Goal: Task Accomplishment & Management: Use online tool/utility

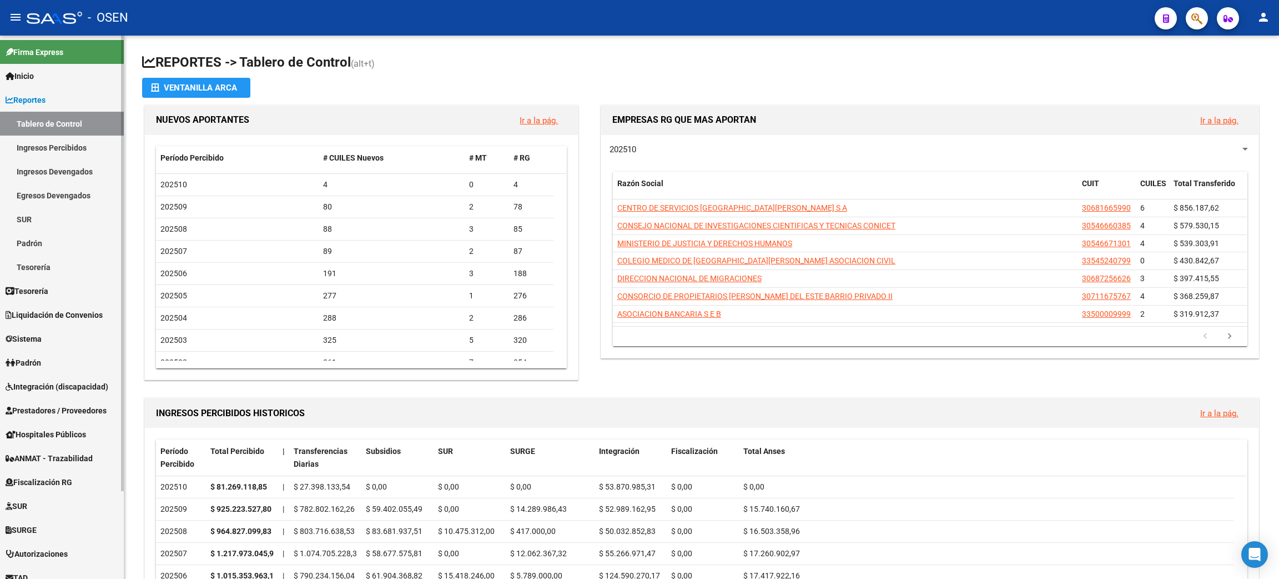
click at [76, 264] on link "Tesorería" at bounding box center [62, 267] width 124 height 24
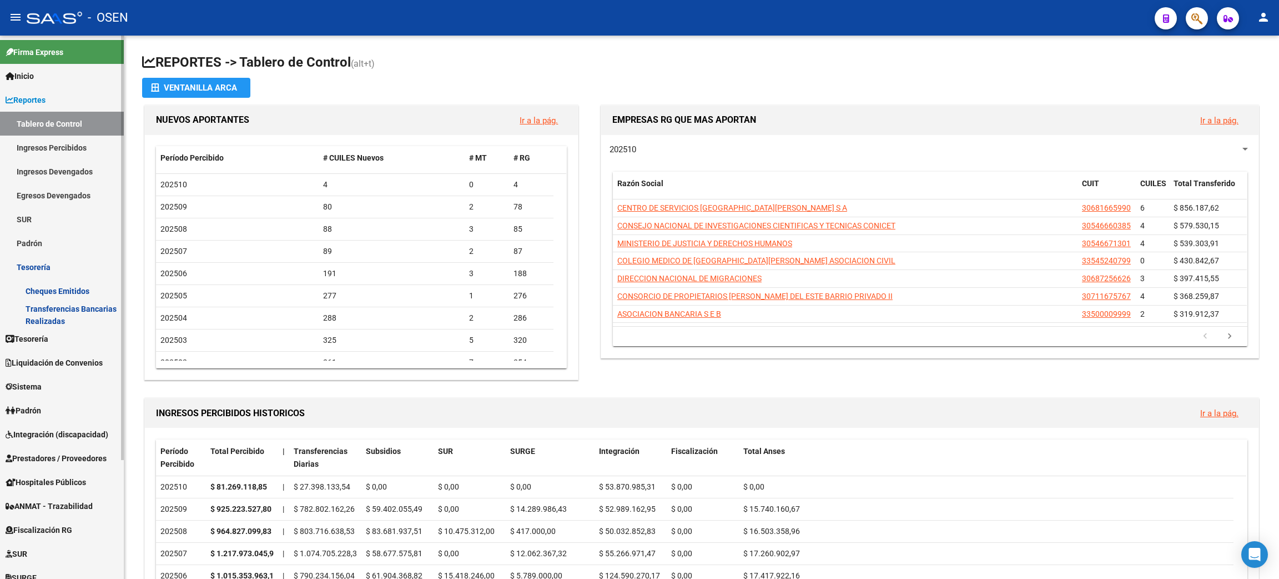
click at [71, 105] on link "Reportes" at bounding box center [62, 100] width 124 height 24
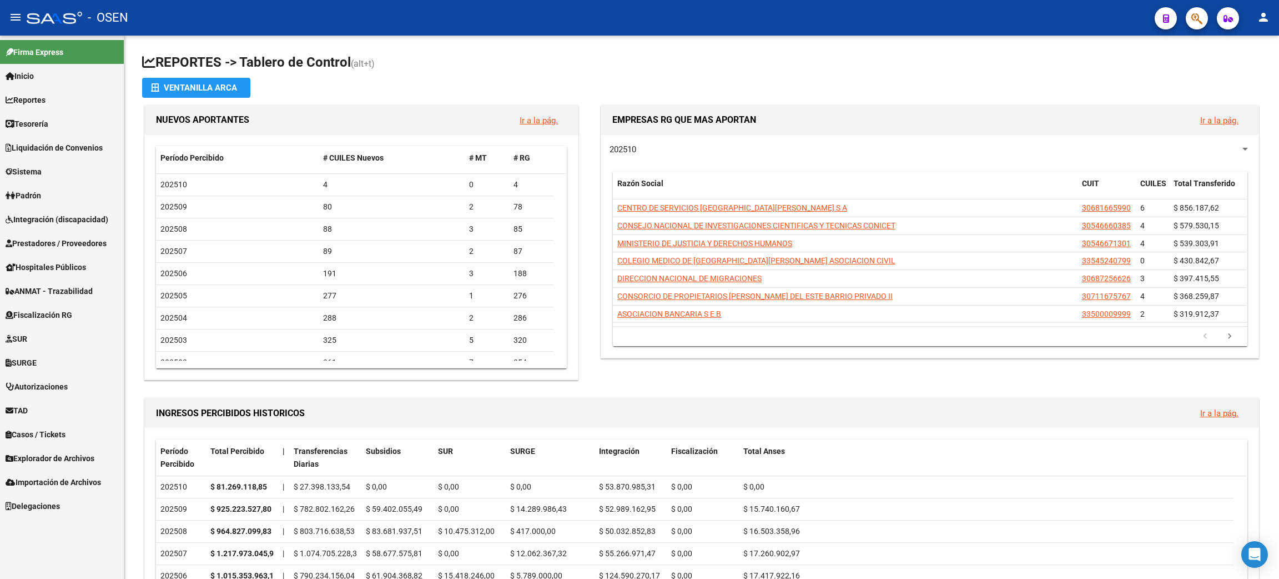
click at [46, 125] on span "Tesorería" at bounding box center [27, 124] width 43 height 12
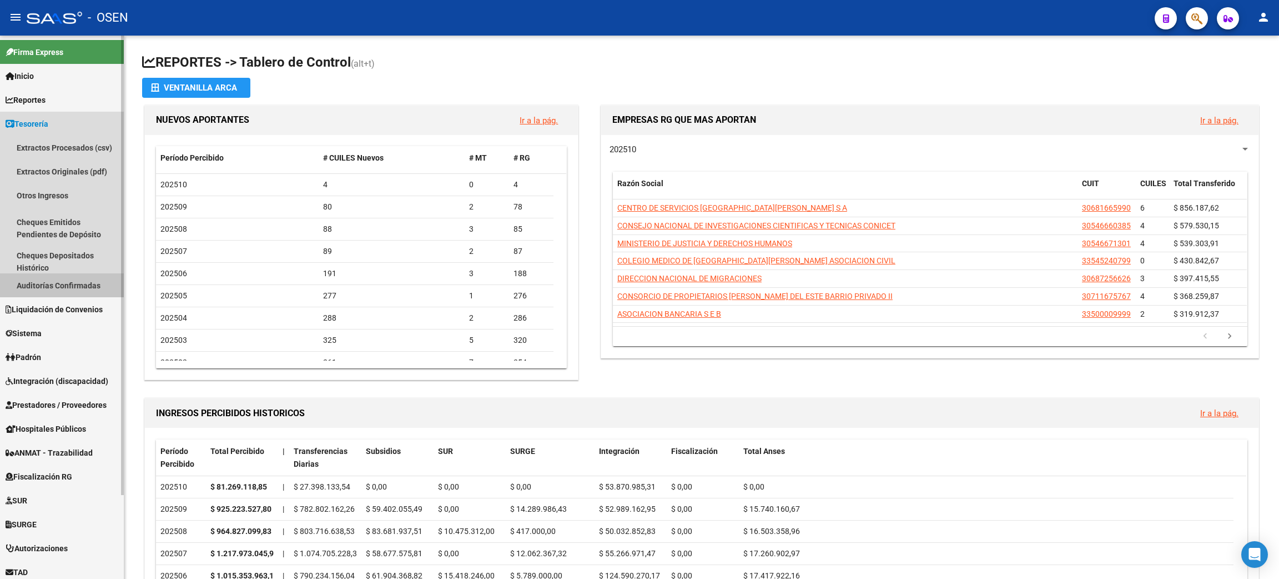
click at [46, 277] on link "Auditorías Confirmadas" at bounding box center [62, 285] width 124 height 24
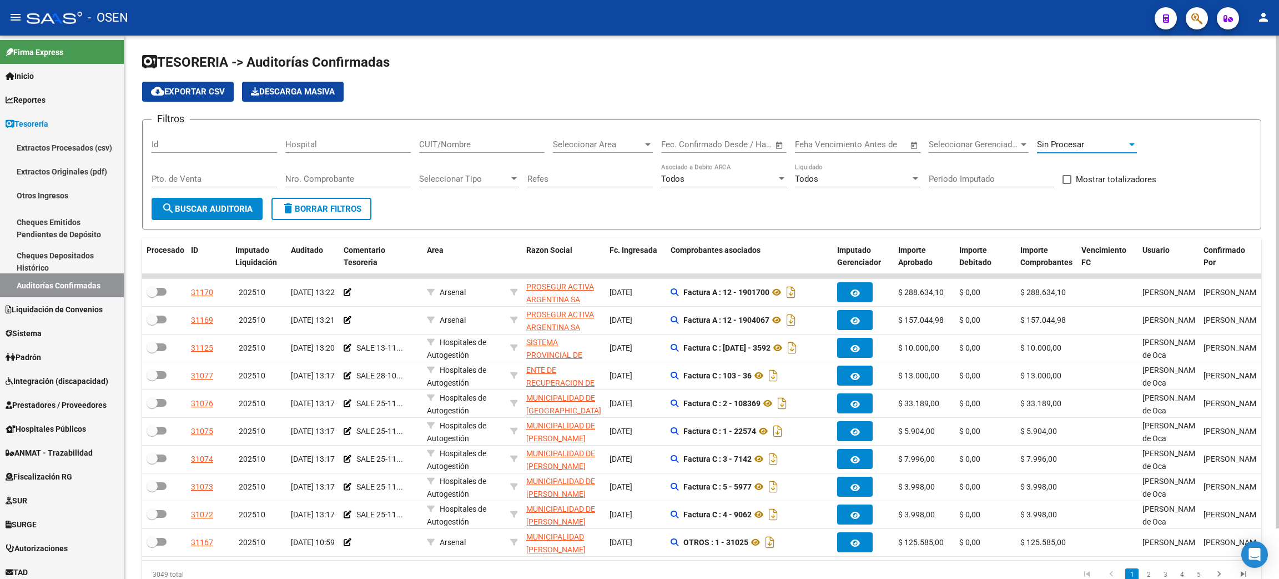
click at [1042, 142] on span "Sin Procesar" at bounding box center [1060, 144] width 47 height 10
click at [1061, 120] on span "Procesadas" at bounding box center [1059, 119] width 44 height 10
click at [450, 145] on input "CUIT/Nombre" at bounding box center [481, 144] width 125 height 10
type input "REHAB"
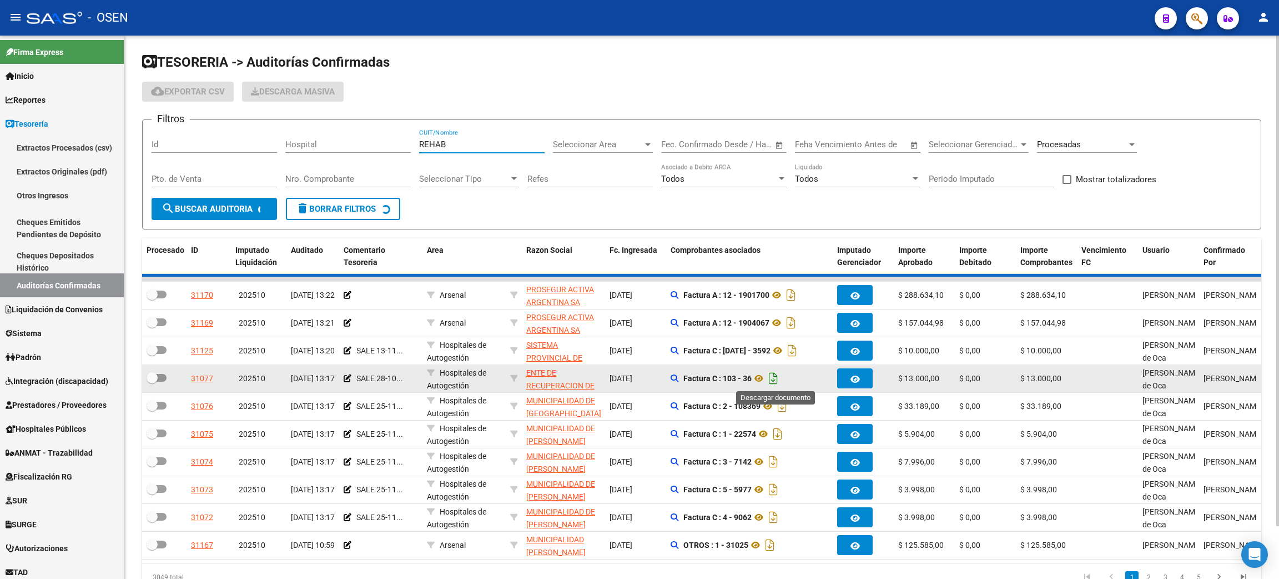
checkbox input "true"
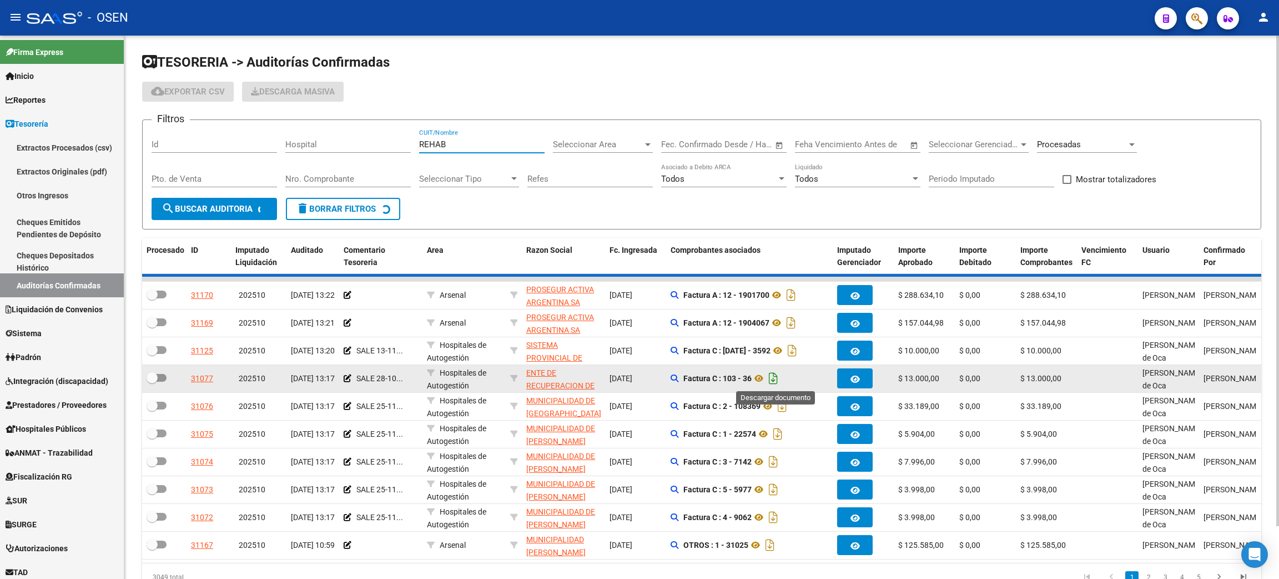
checkbox input "true"
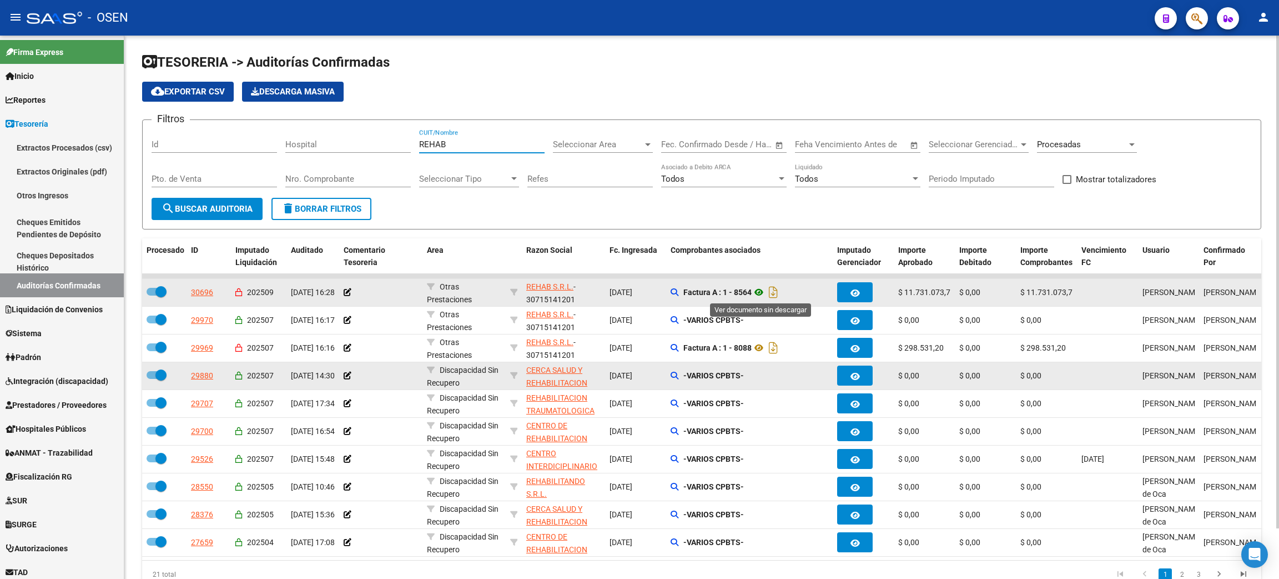
click at [764, 290] on icon at bounding box center [759, 291] width 14 height 13
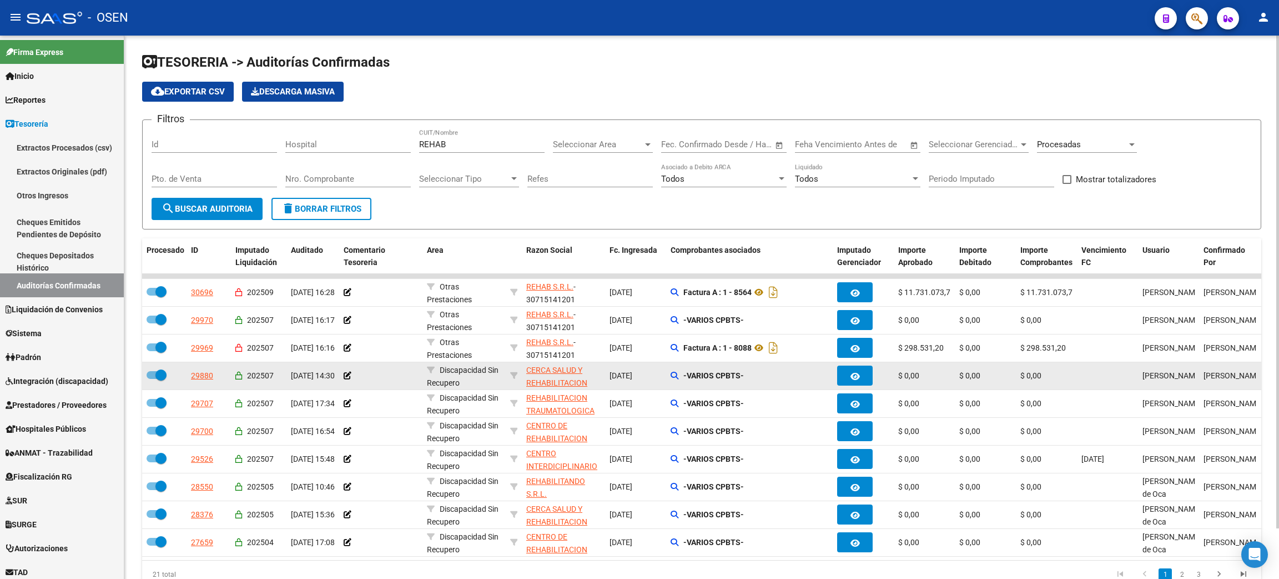
drag, startPoint x: 334, startPoint y: 206, endPoint x: 341, endPoint y: 204, distance: 7.9
click at [334, 206] on span "delete Borrar Filtros" at bounding box center [322, 209] width 80 height 10
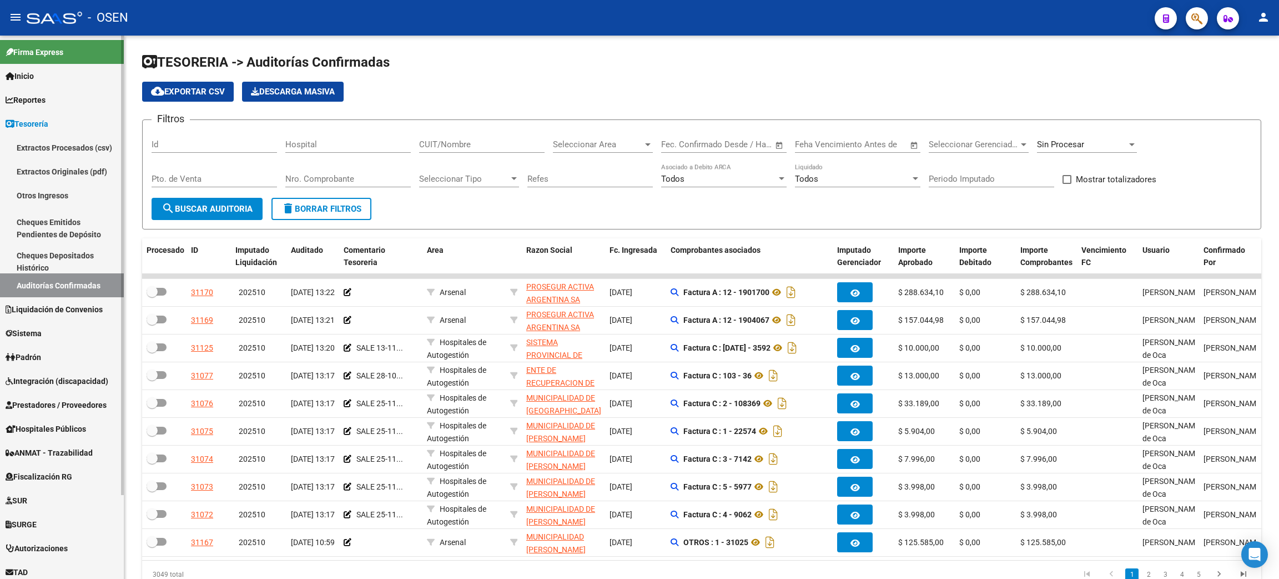
click at [53, 408] on span "Prestadores / Proveedores" at bounding box center [56, 405] width 101 height 12
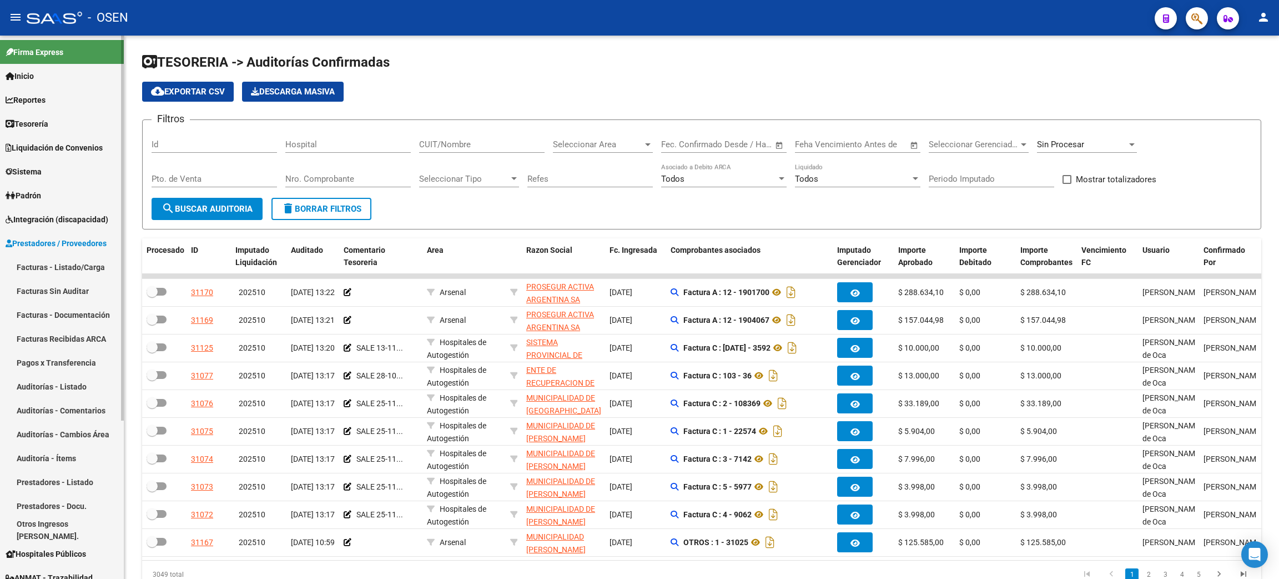
click at [49, 381] on link "Auditorías - Listado" at bounding box center [62, 386] width 124 height 24
click at [59, 393] on link "Auditorías - Listado" at bounding box center [62, 386] width 124 height 24
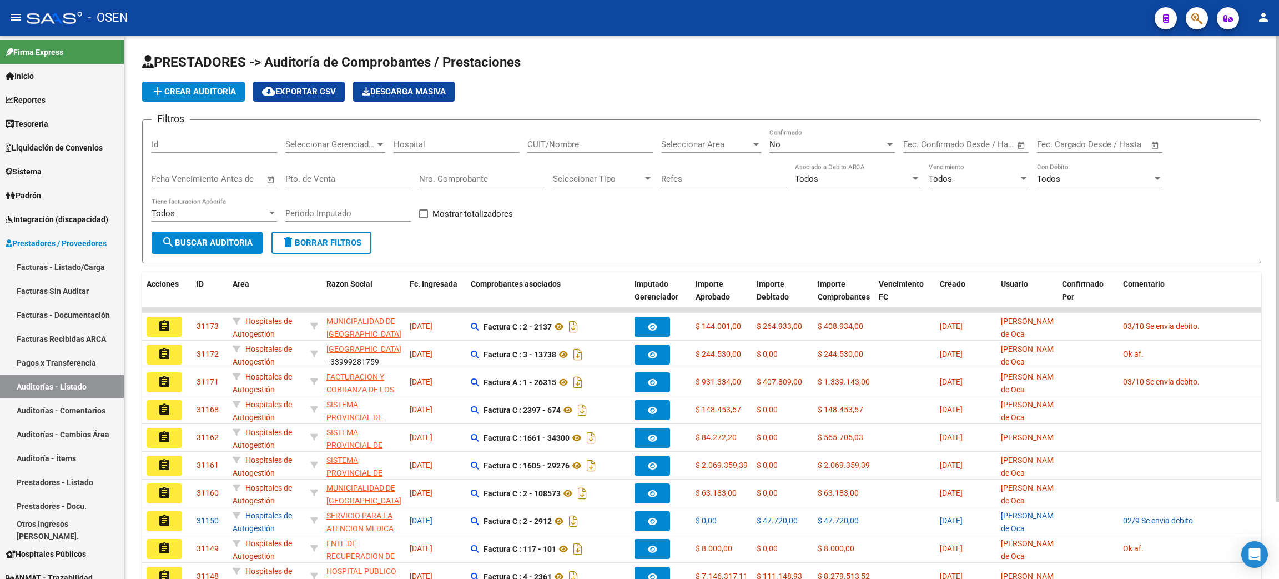
click at [178, 89] on span "add Crear Auditoría" at bounding box center [193, 92] width 85 height 10
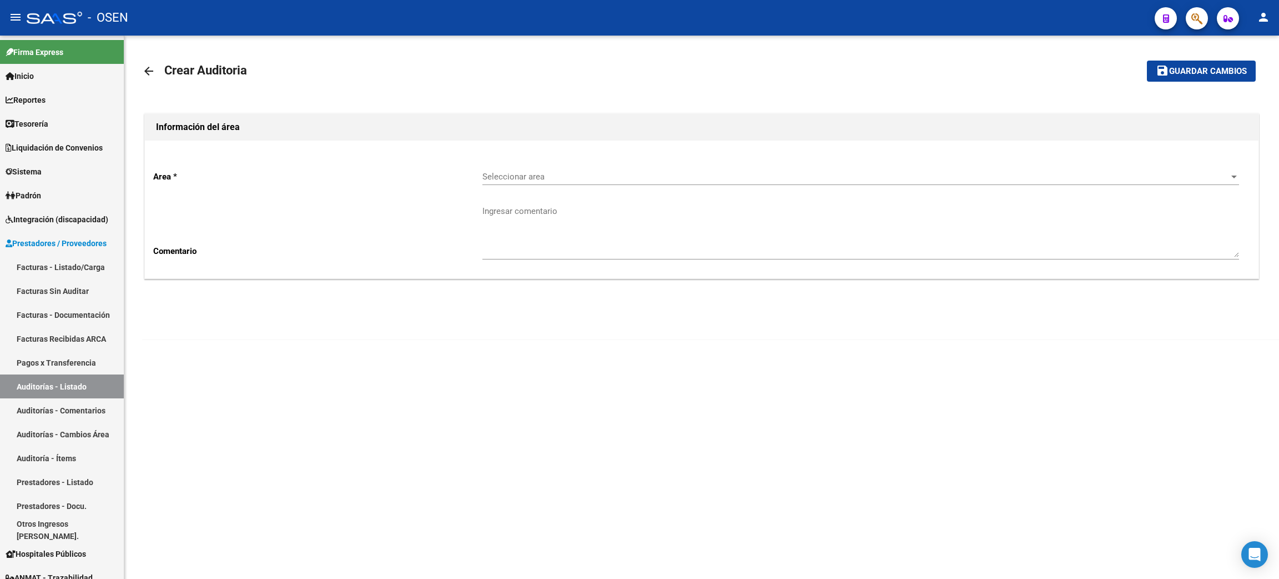
click at [508, 174] on span "Seleccionar area" at bounding box center [856, 177] width 747 height 10
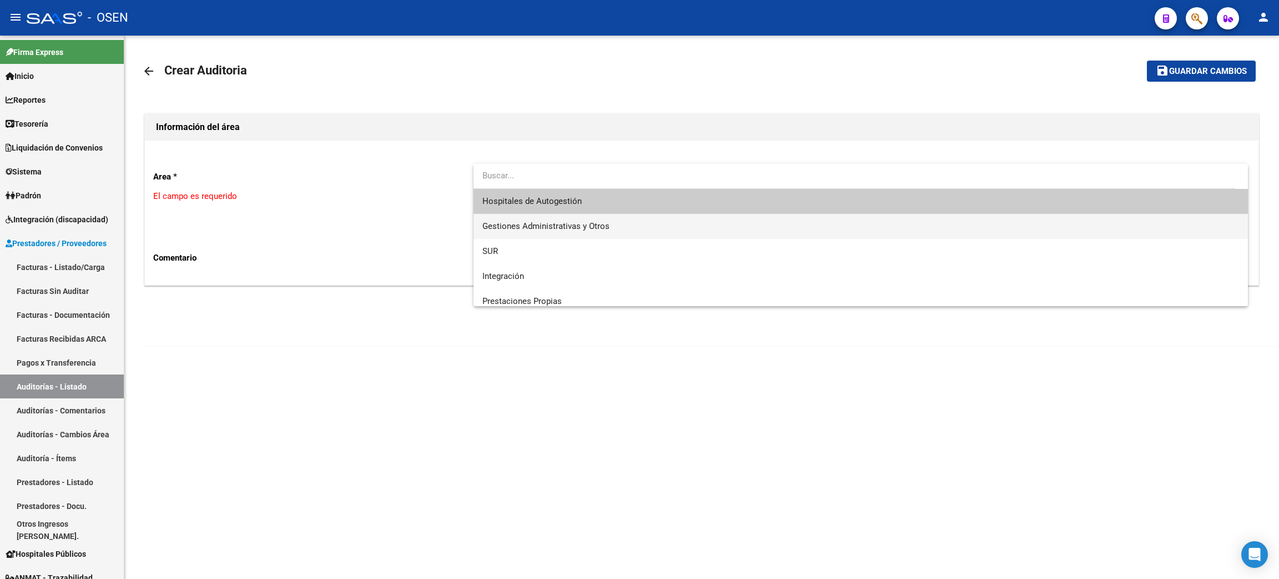
click at [529, 224] on span "Gestiones Administrativas y Otros" at bounding box center [546, 226] width 127 height 10
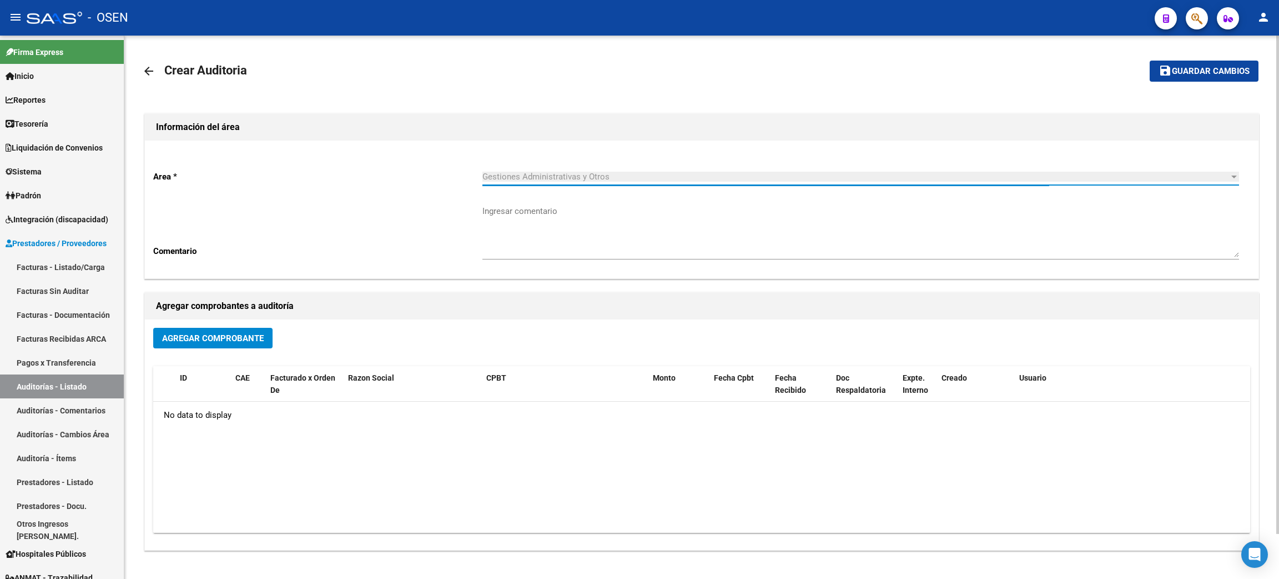
click at [185, 339] on span "Agregar Comprobante" at bounding box center [213, 338] width 102 height 10
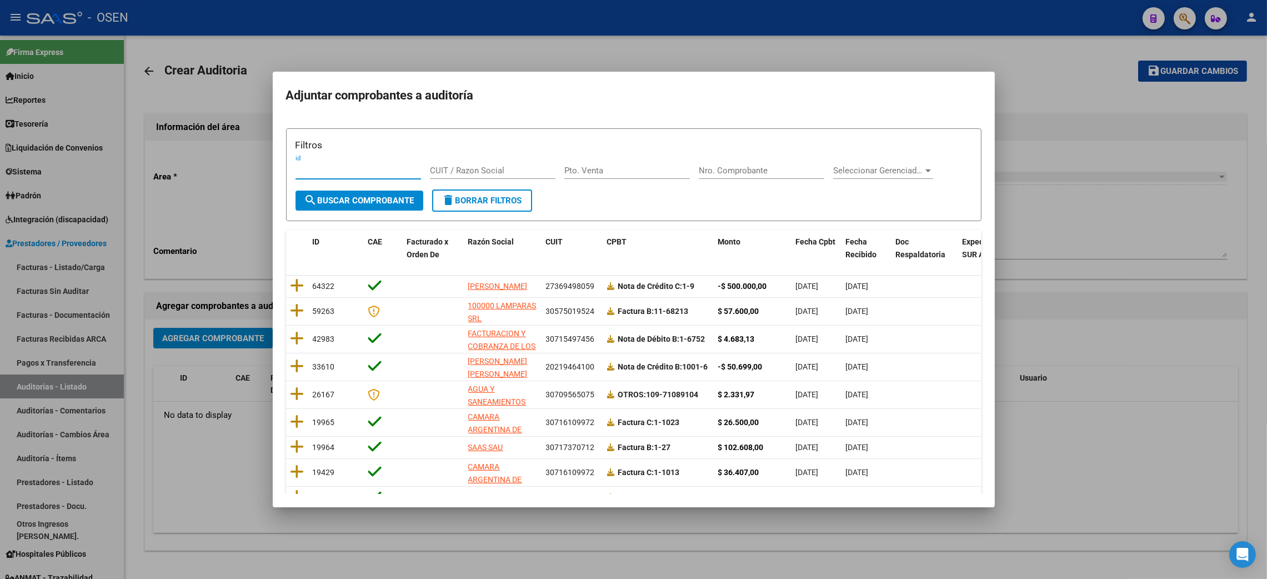
click at [151, 441] on div at bounding box center [633, 289] width 1267 height 579
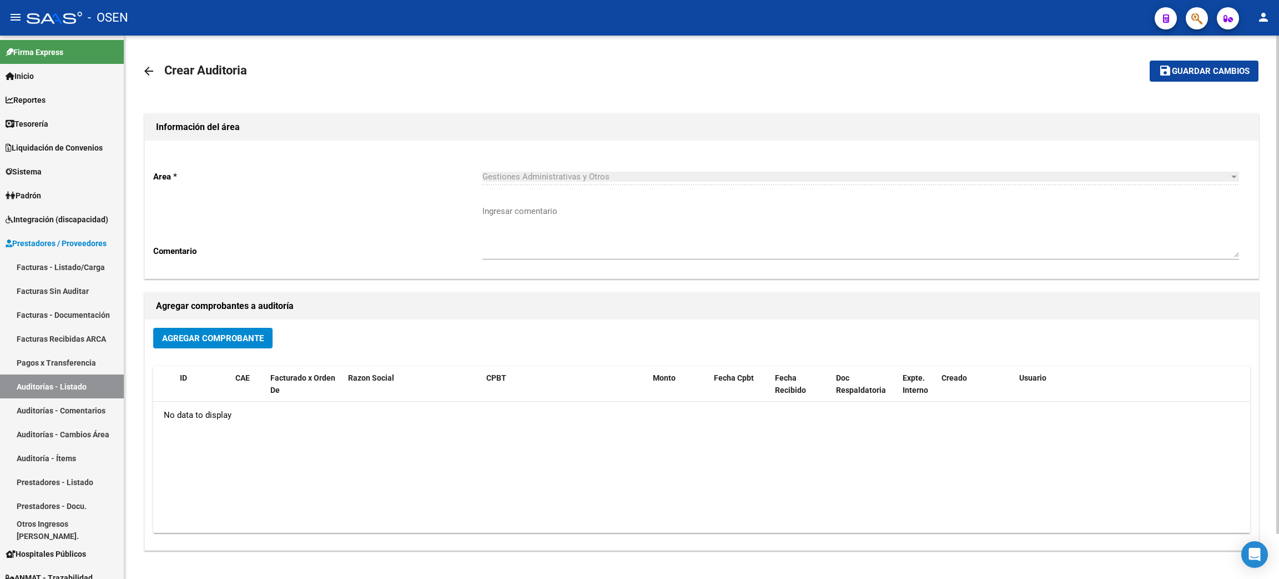
click at [153, 71] on mat-icon "arrow_back" at bounding box center [148, 70] width 13 height 13
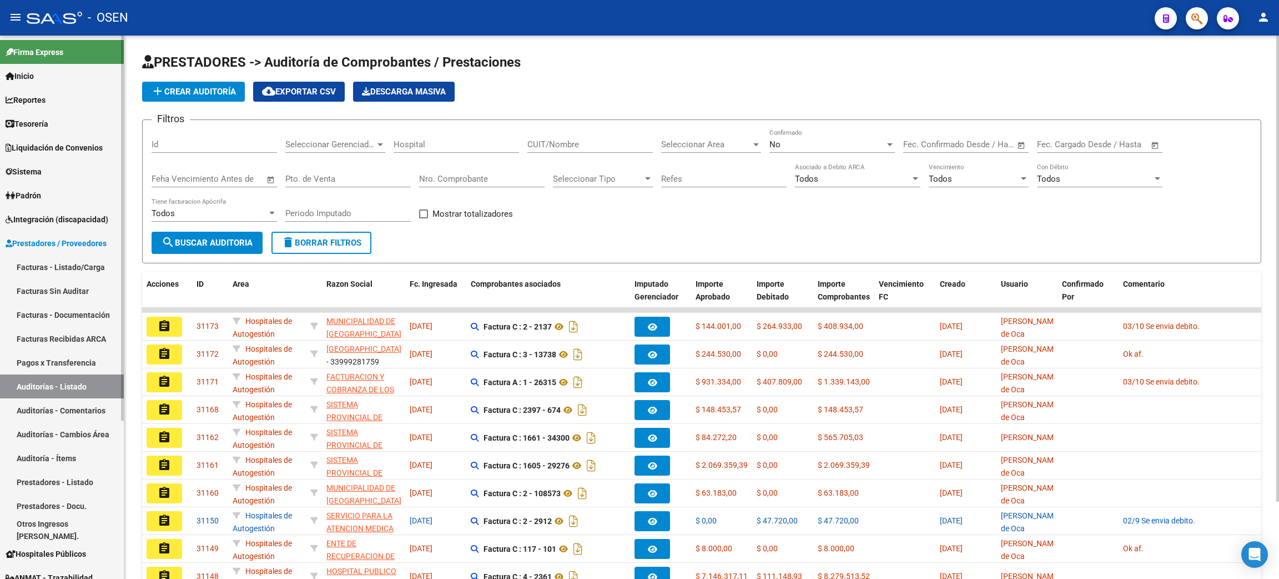
click at [86, 267] on link "Facturas - Listado/Carga" at bounding box center [62, 267] width 124 height 24
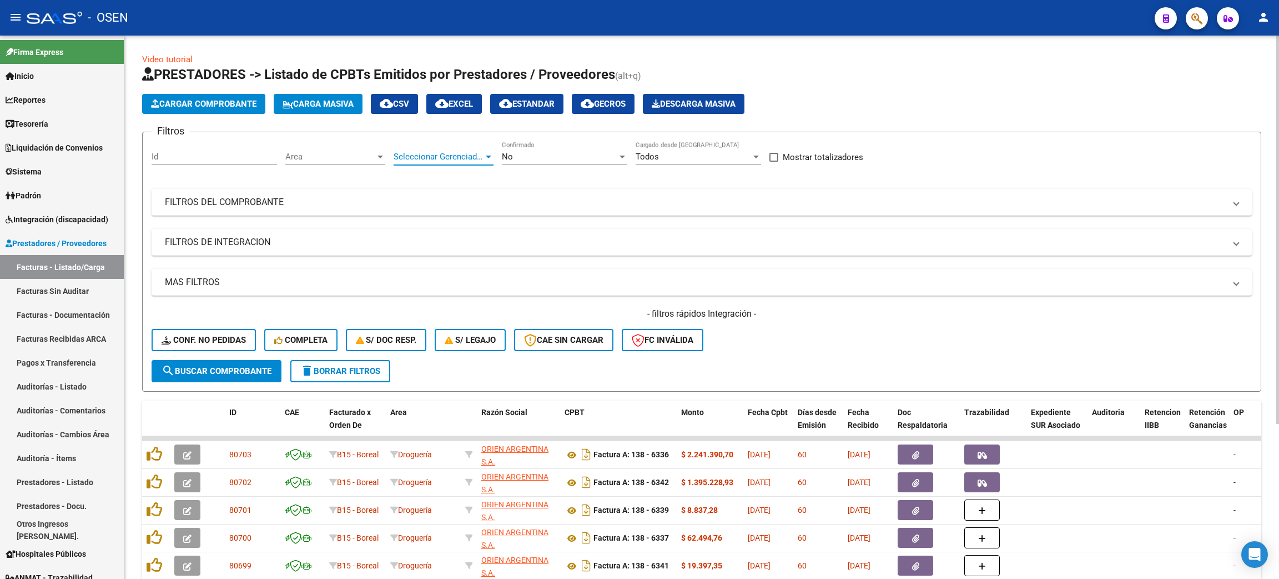
click at [417, 153] on span "Seleccionar Gerenciador" at bounding box center [439, 157] width 90 height 10
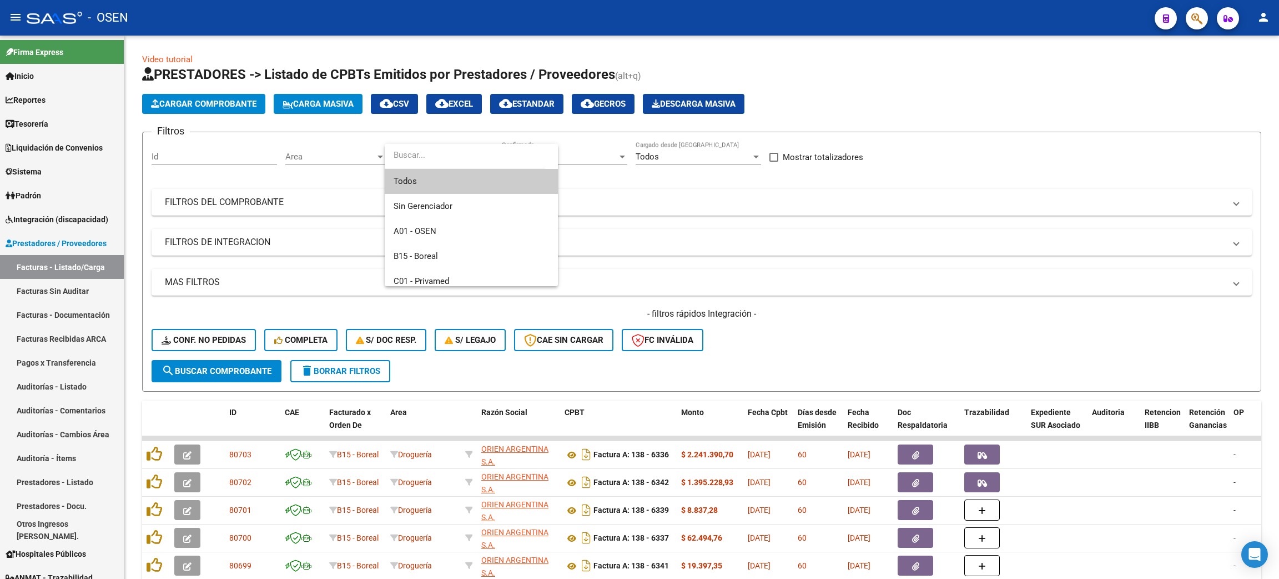
click at [355, 159] on div at bounding box center [639, 289] width 1279 height 579
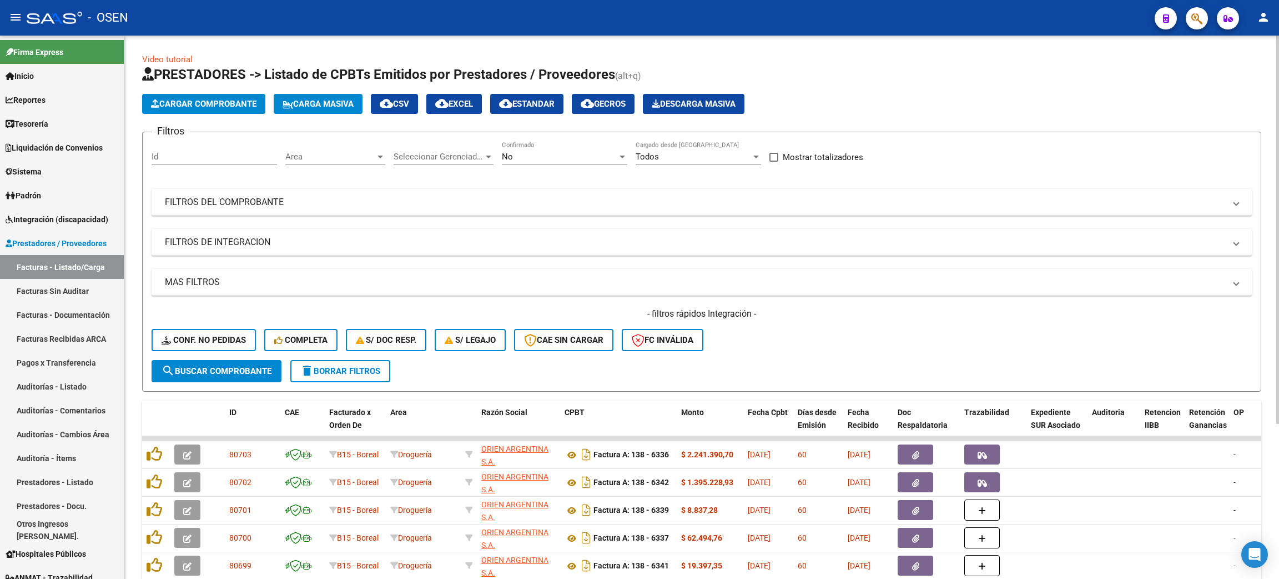
click at [345, 160] on span "Area" at bounding box center [330, 157] width 90 height 10
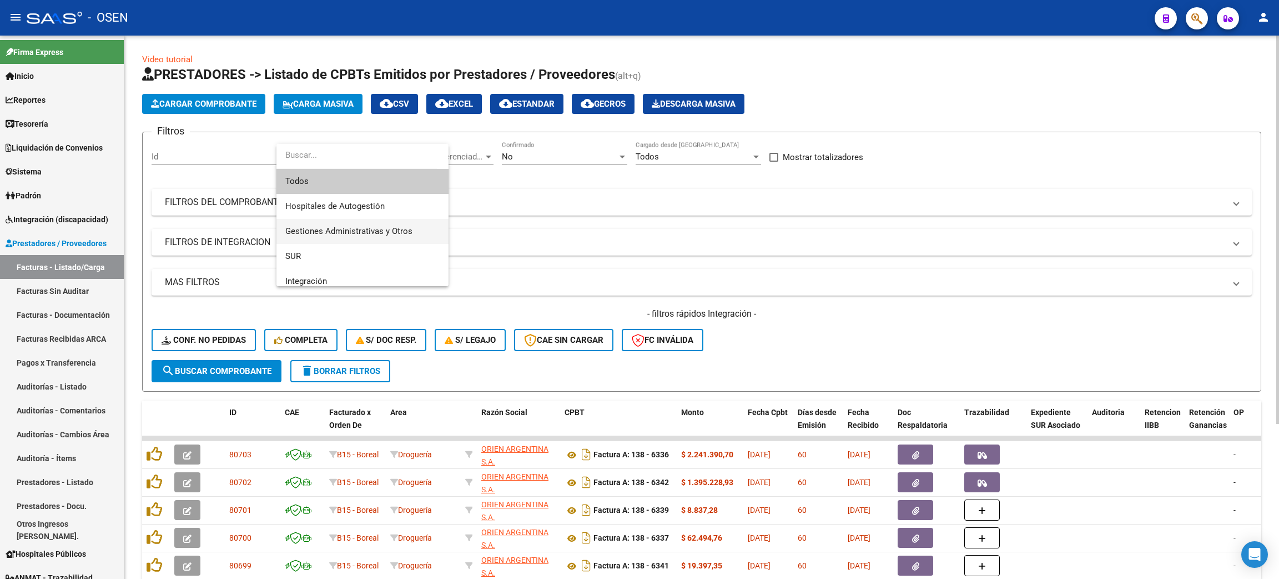
click at [358, 226] on span "Gestiones Administrativas y Otros" at bounding box center [348, 231] width 127 height 10
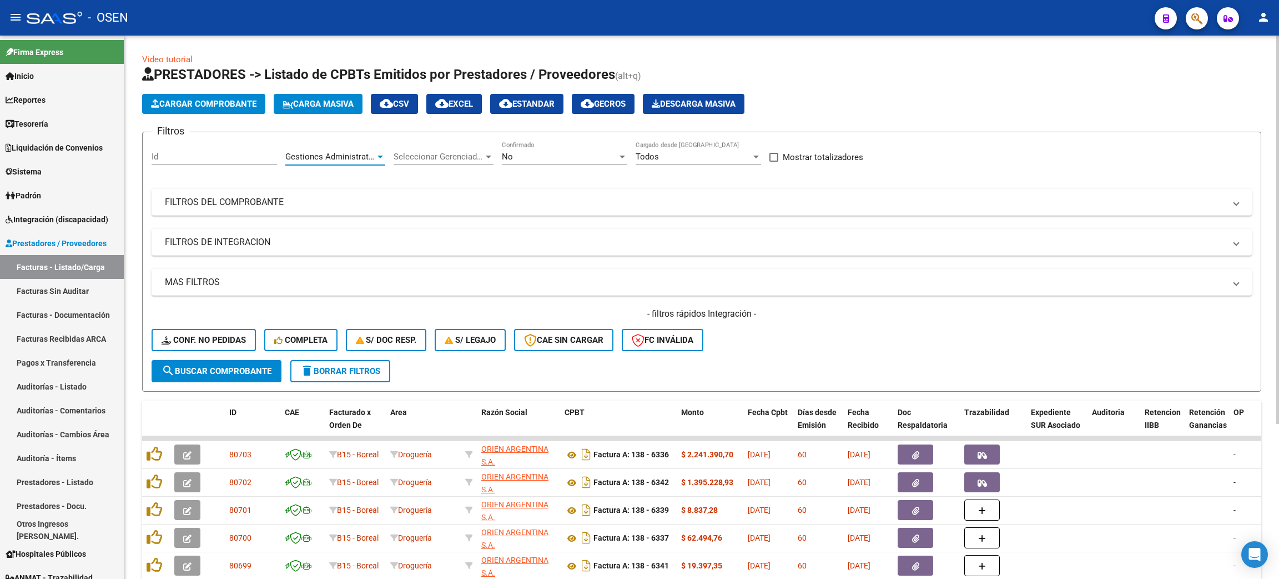
click at [225, 355] on div "- filtros rápidos Integración - Conf. no pedidas Completa S/ Doc Resp. S/ legaj…" at bounding box center [702, 334] width 1100 height 52
click at [224, 360] on button "search Buscar Comprobante" at bounding box center [217, 371] width 130 height 22
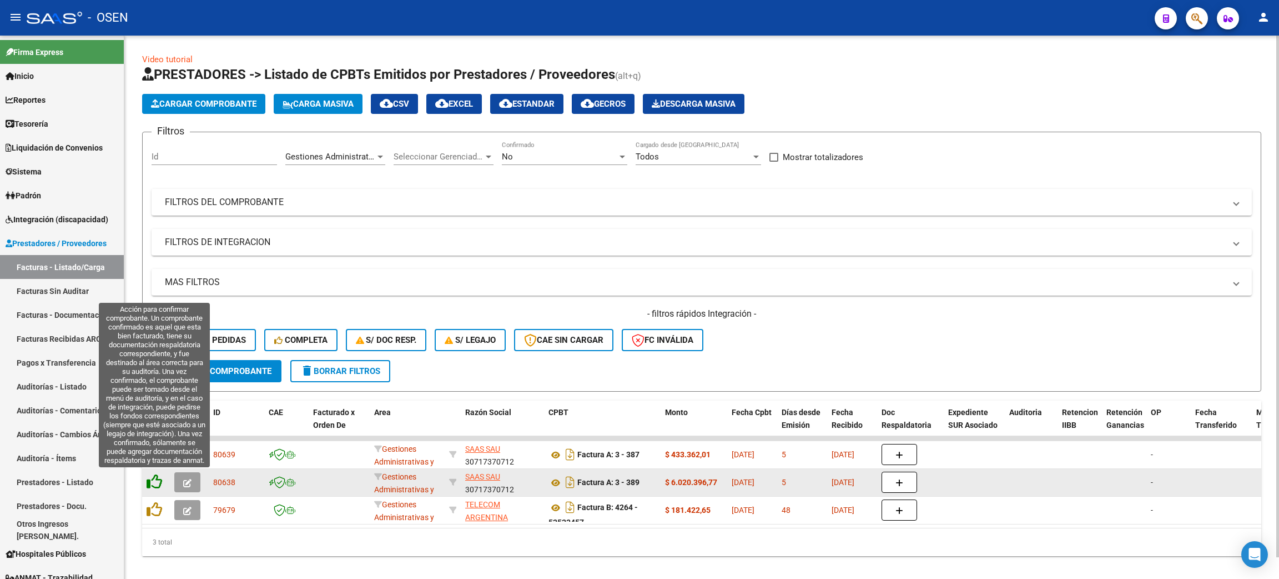
click at [149, 479] on icon at bounding box center [155, 482] width 16 height 16
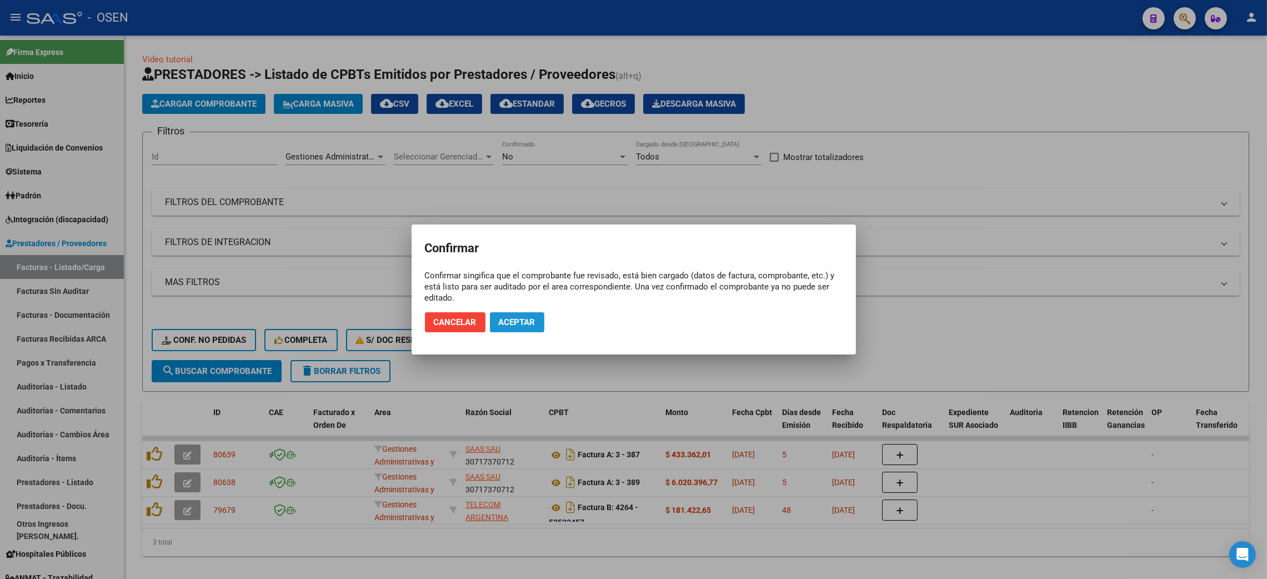
click at [527, 325] on span "Aceptar" at bounding box center [517, 322] width 37 height 10
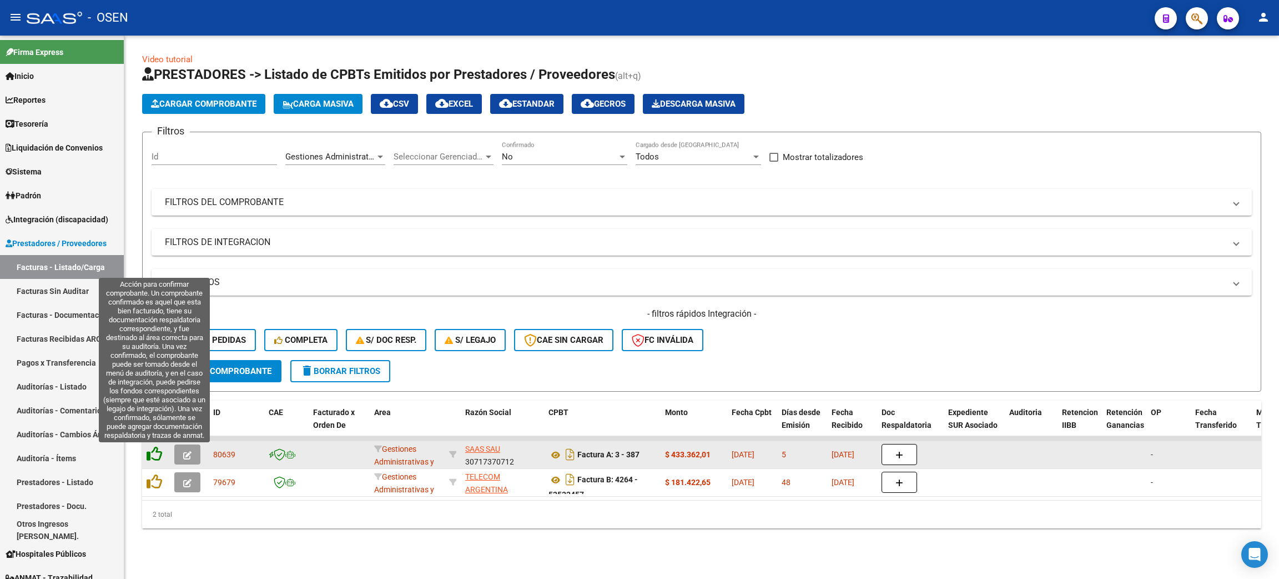
click at [157, 449] on icon at bounding box center [155, 454] width 16 height 16
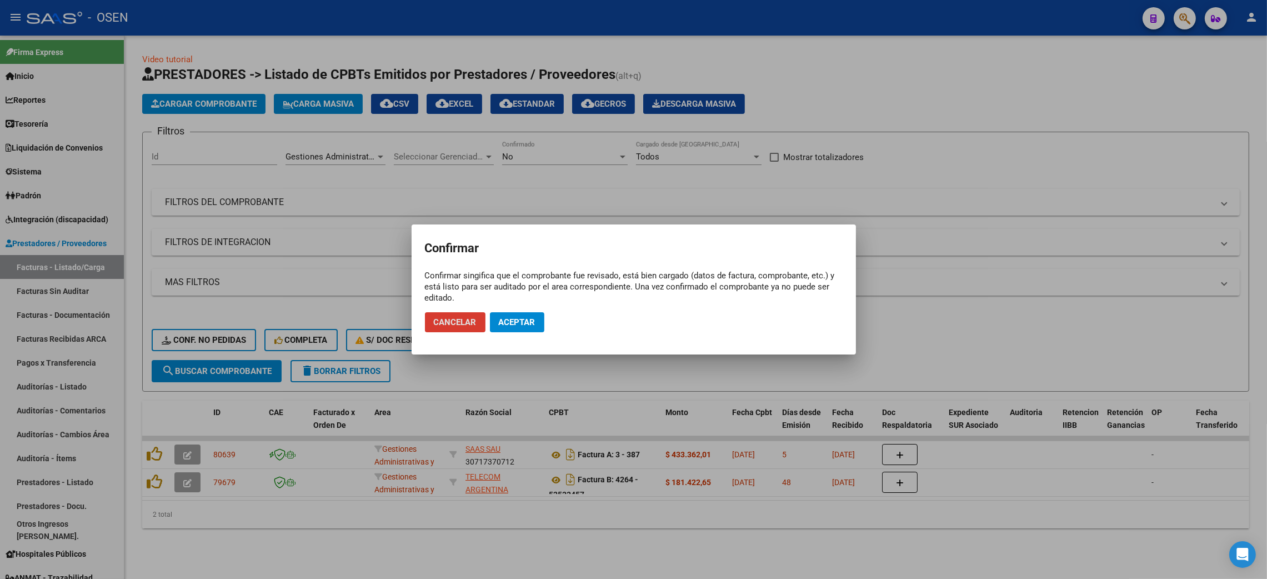
click at [499, 319] on span "Aceptar" at bounding box center [517, 322] width 37 height 10
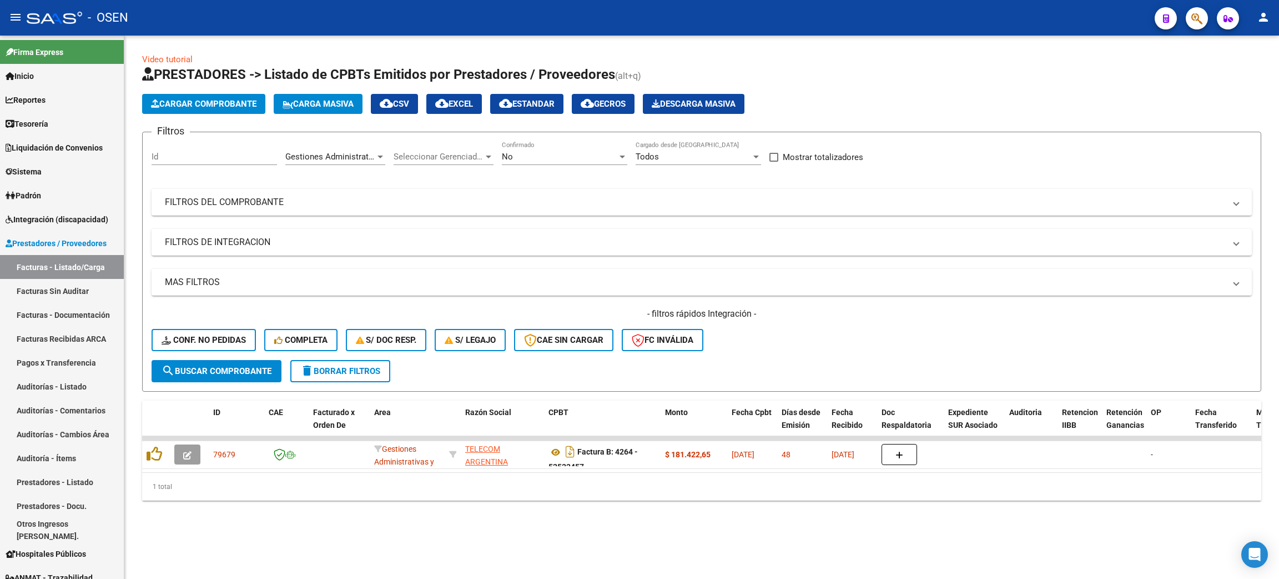
click at [336, 373] on span "delete Borrar Filtros" at bounding box center [340, 371] width 80 height 10
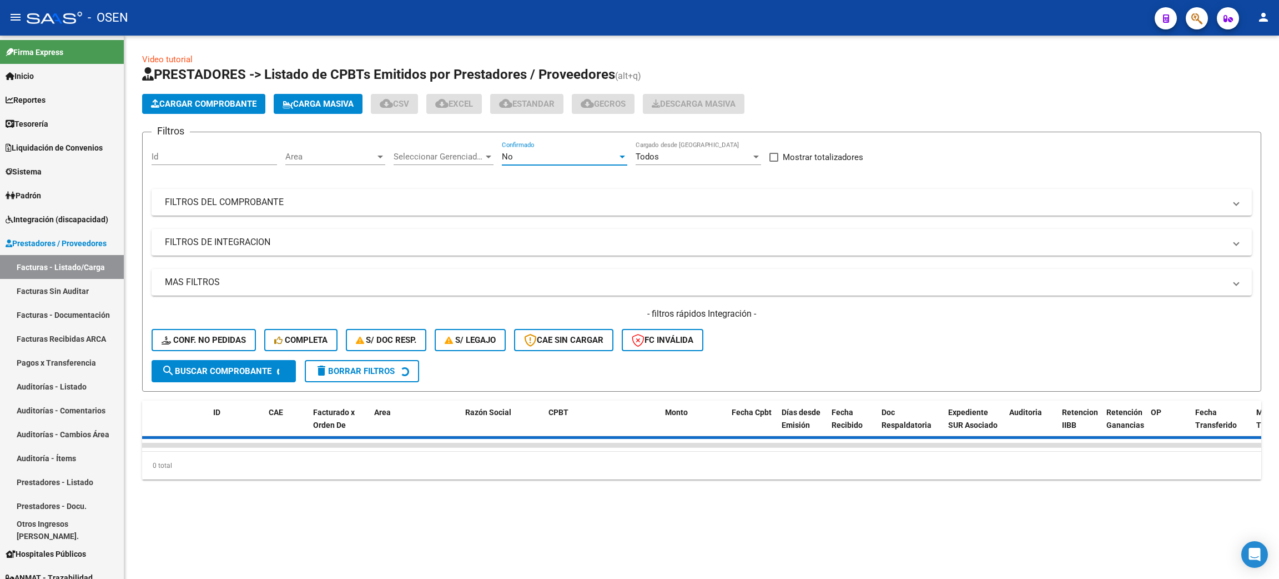
click at [520, 159] on div "No" at bounding box center [559, 157] width 115 height 10
click at [531, 106] on span "Todos" at bounding box center [564, 106] width 125 height 25
click at [289, 205] on mat-panel-title "FILTROS DEL COMPROBANTE" at bounding box center [695, 202] width 1061 height 12
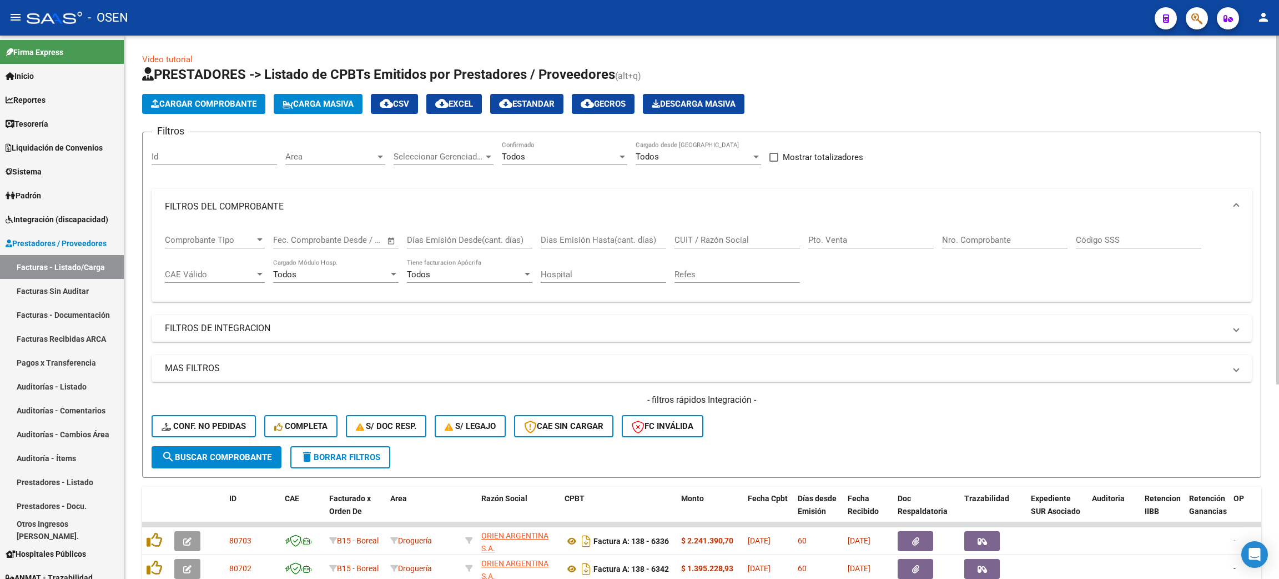
click at [725, 235] on input "CUIT / Razón Social" at bounding box center [737, 240] width 125 height 10
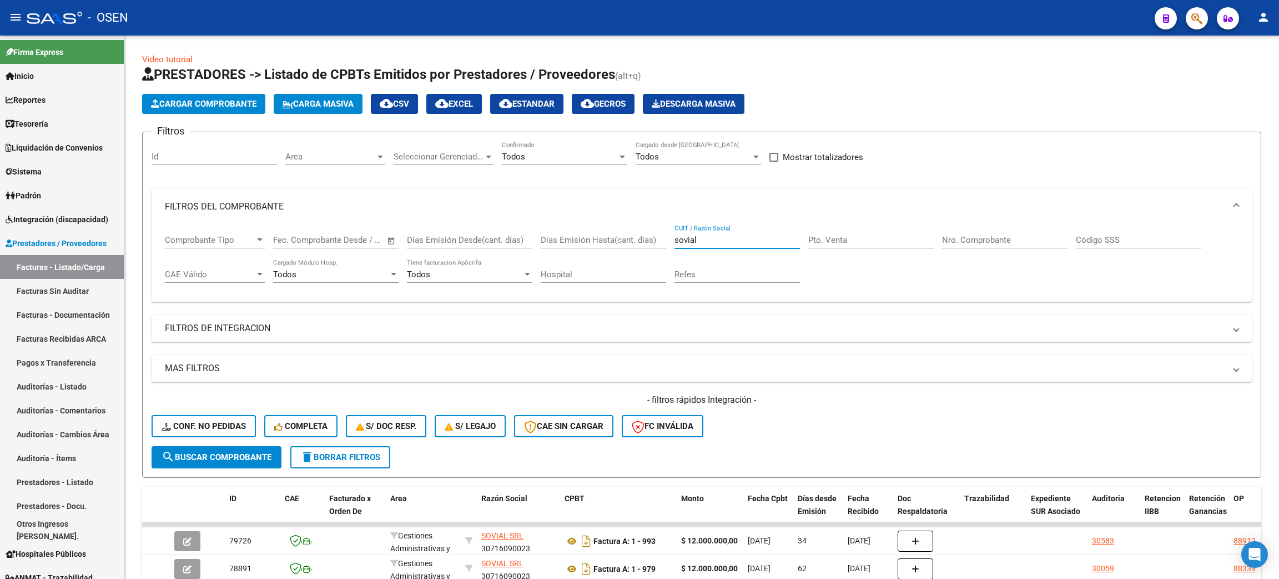
type input "sovial"
click at [23, 119] on span "Tesorería" at bounding box center [27, 124] width 43 height 12
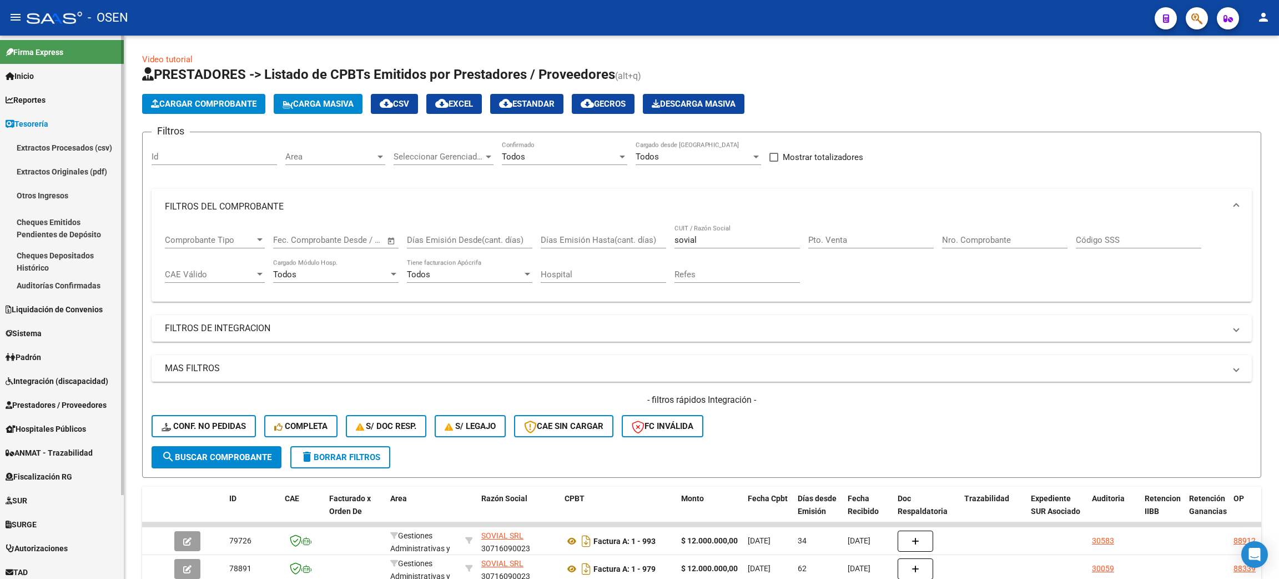
click at [86, 279] on link "Auditorías Confirmadas" at bounding box center [62, 285] width 124 height 24
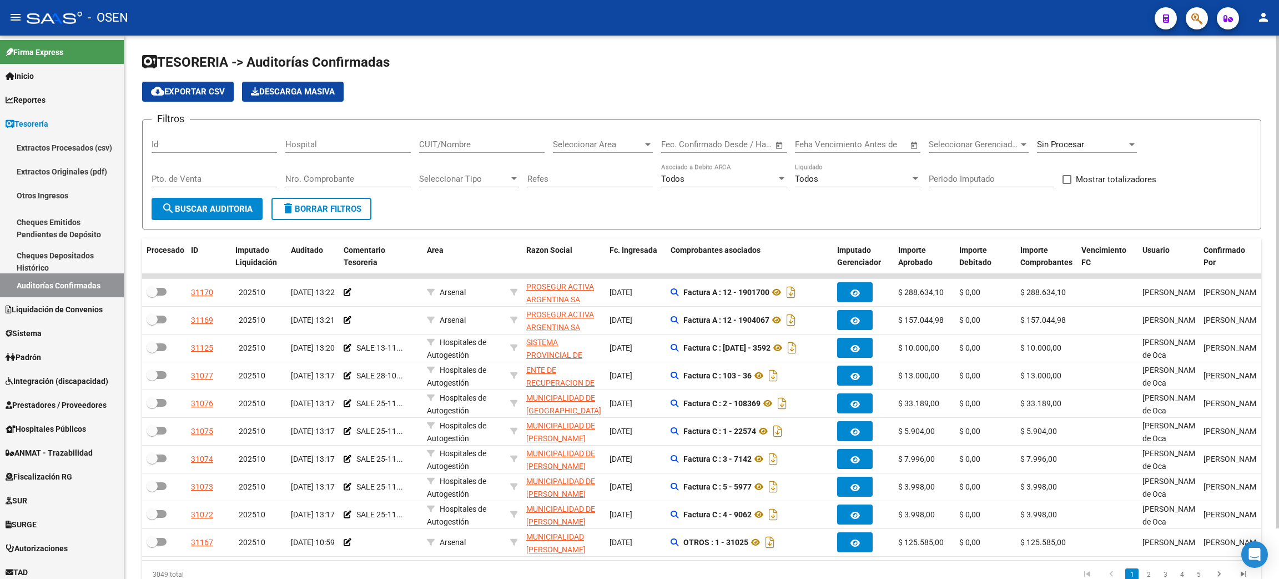
click at [569, 134] on div "Seleccionar Area Seleccionar Area" at bounding box center [603, 141] width 100 height 24
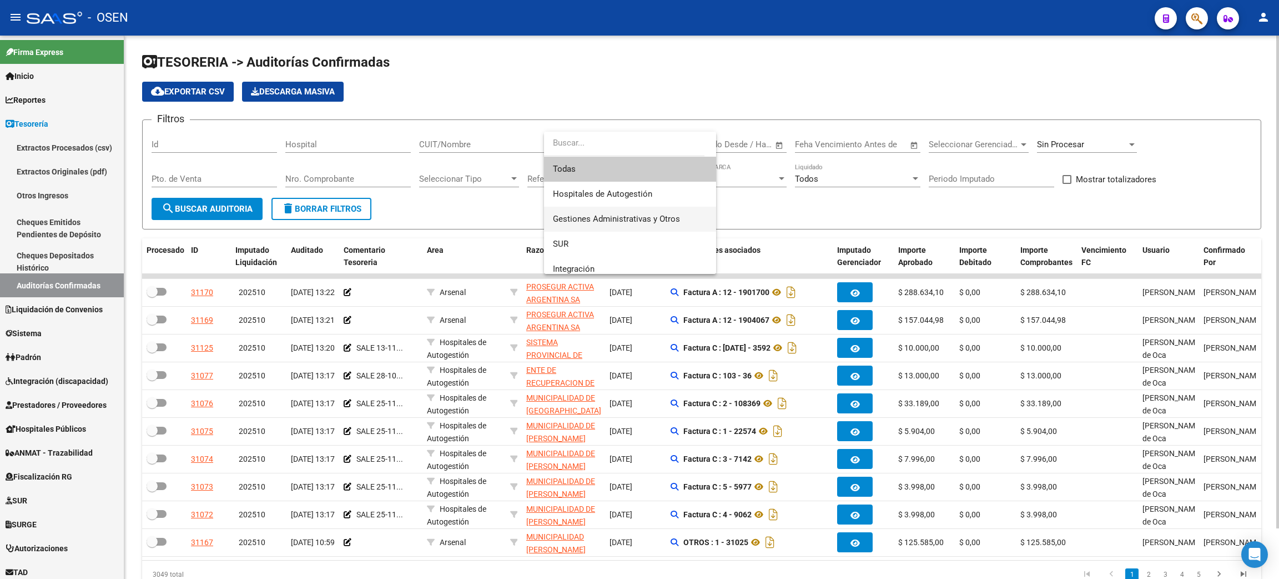
drag, startPoint x: 591, startPoint y: 221, endPoint x: 581, endPoint y: 220, distance: 10.6
click at [592, 222] on span "Gestiones Administrativas y Otros" at bounding box center [616, 219] width 127 height 10
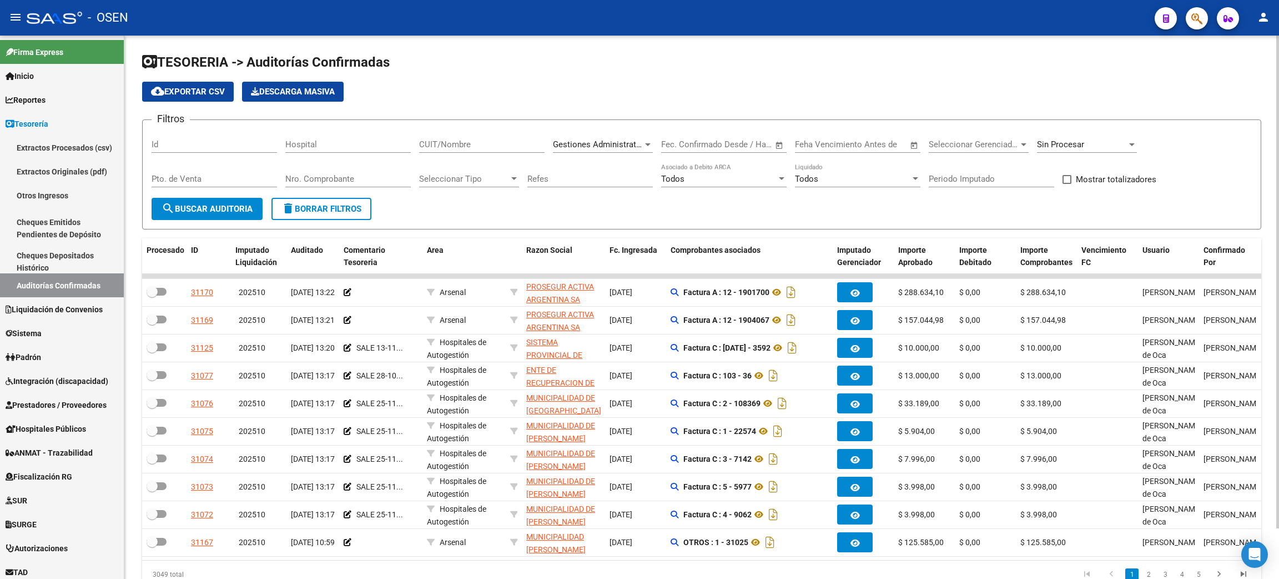
click at [239, 219] on form "Filtros Id Hospital CUIT/Nombre Gestiones Administrativas y Otros Seleccionar A…" at bounding box center [701, 174] width 1119 height 110
click at [196, 204] on span "search Buscar Auditoria" at bounding box center [207, 209] width 91 height 10
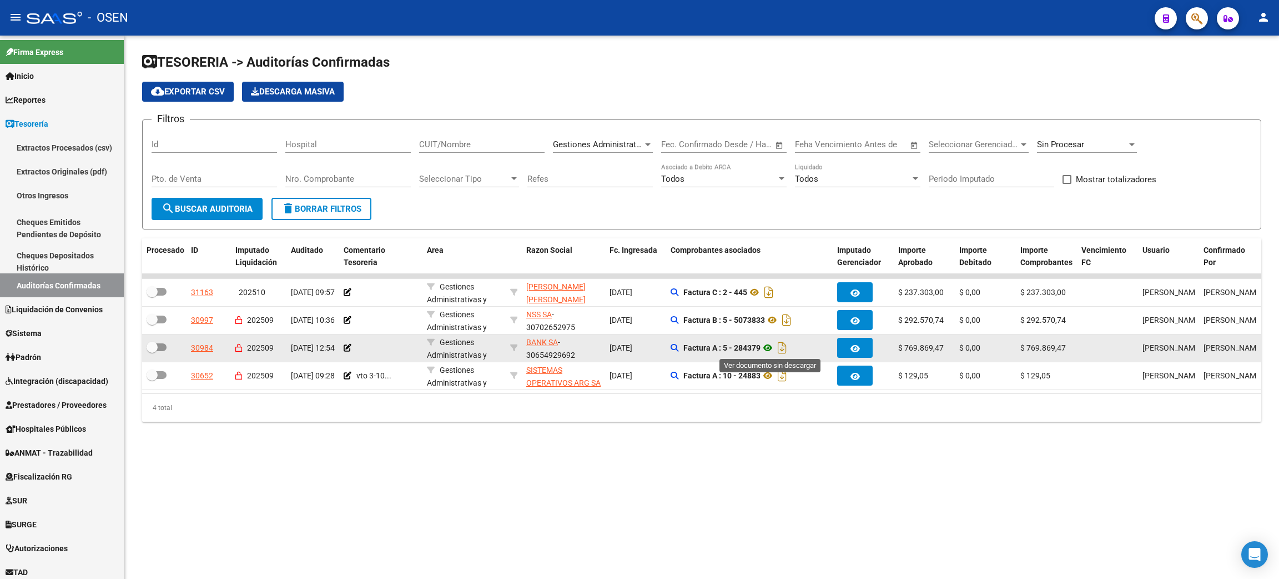
click at [770, 345] on icon at bounding box center [768, 347] width 14 height 13
click at [351, 344] on div at bounding box center [381, 347] width 74 height 13
click at [347, 344] on icon at bounding box center [348, 348] width 8 height 8
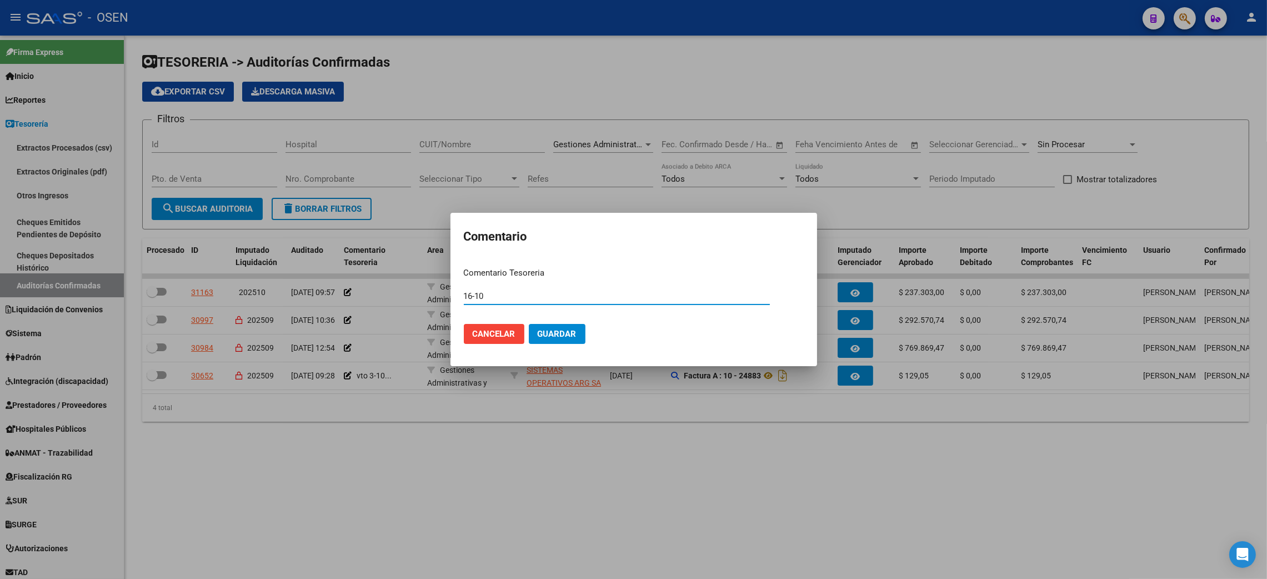
type input "16-10"
click at [529, 324] on button "Guardar" at bounding box center [557, 334] width 57 height 20
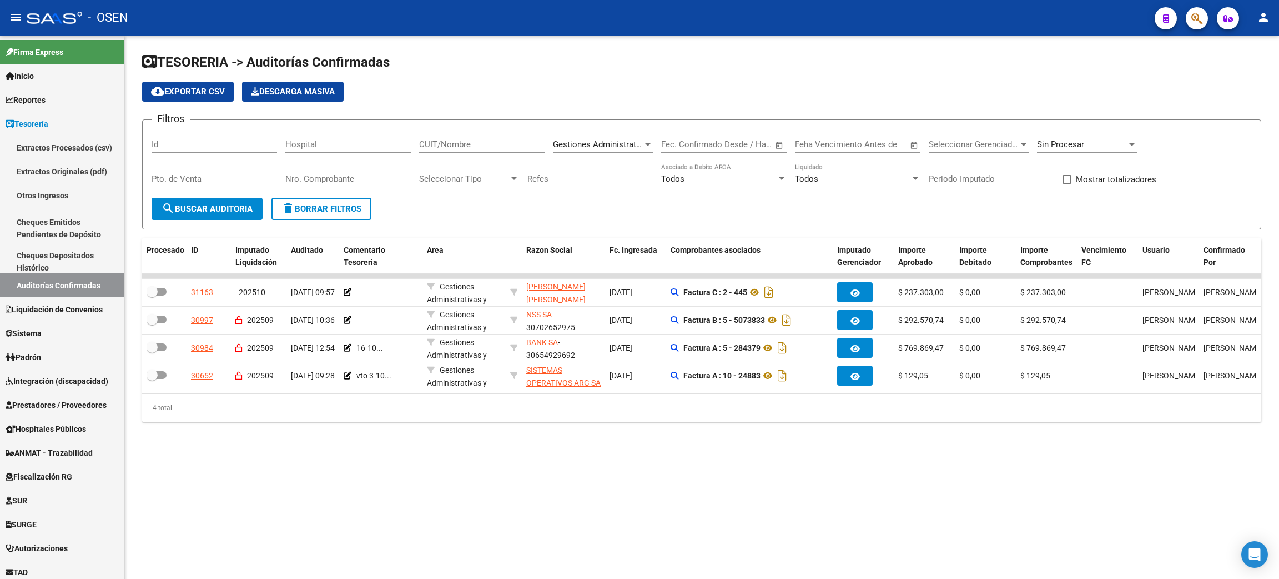
click at [659, 446] on div "TESORERIA -> Auditorías Confirmadas cloud_download Exportar CSV Descarga Masiva…" at bounding box center [701, 246] width 1155 height 421
click at [98, 123] on link "Tesorería" at bounding box center [62, 124] width 124 height 24
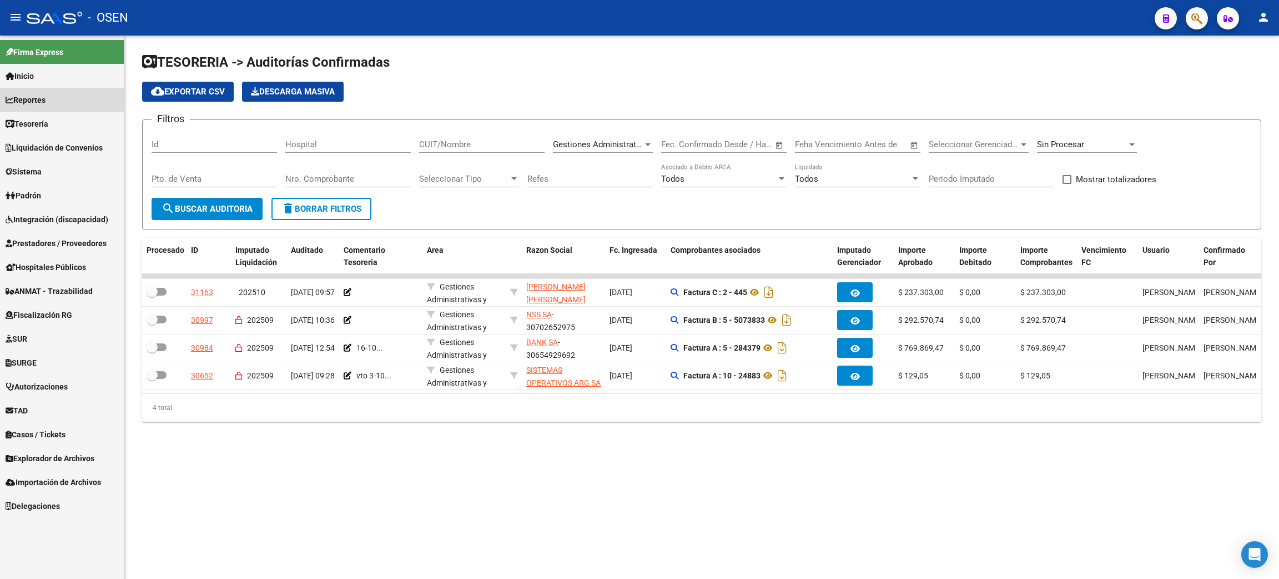
click at [68, 97] on link "Reportes" at bounding box center [62, 100] width 124 height 24
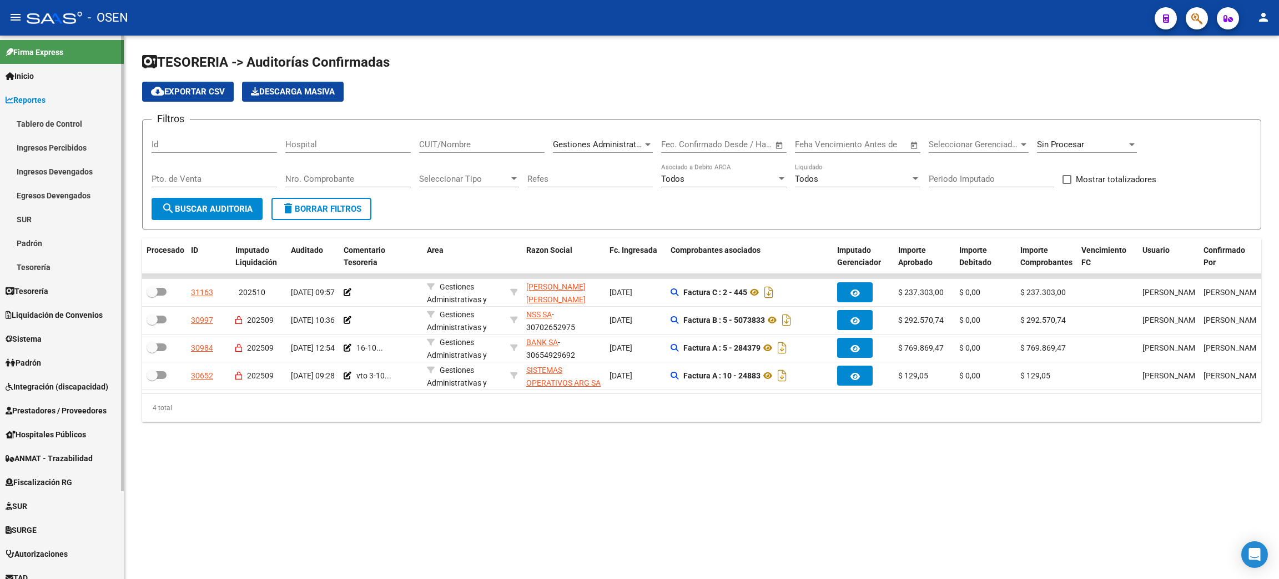
click at [78, 149] on link "Ingresos Percibidos" at bounding box center [62, 147] width 124 height 24
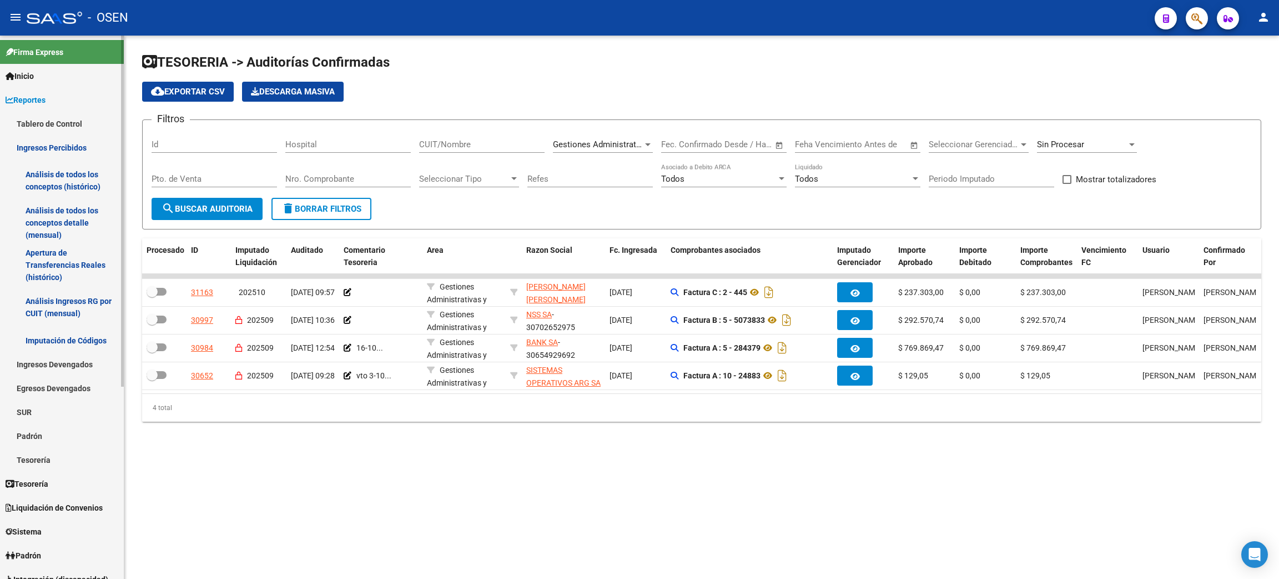
click at [41, 206] on link "Análisis de todos los conceptos detalle (mensual)" at bounding box center [62, 223] width 124 height 42
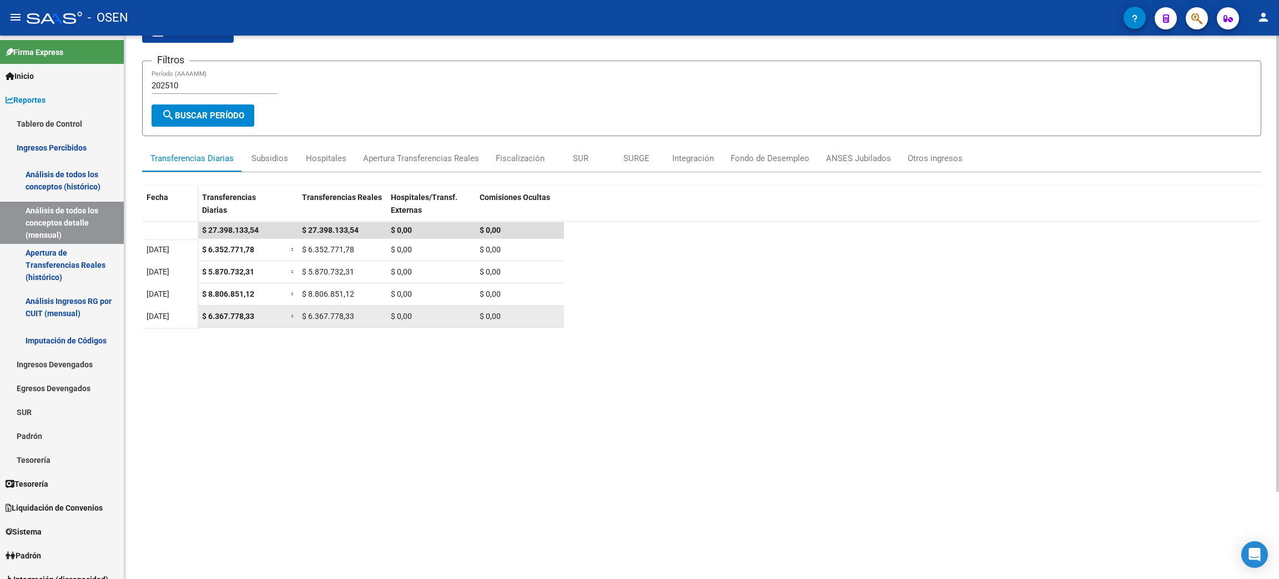
scroll to position [105, 0]
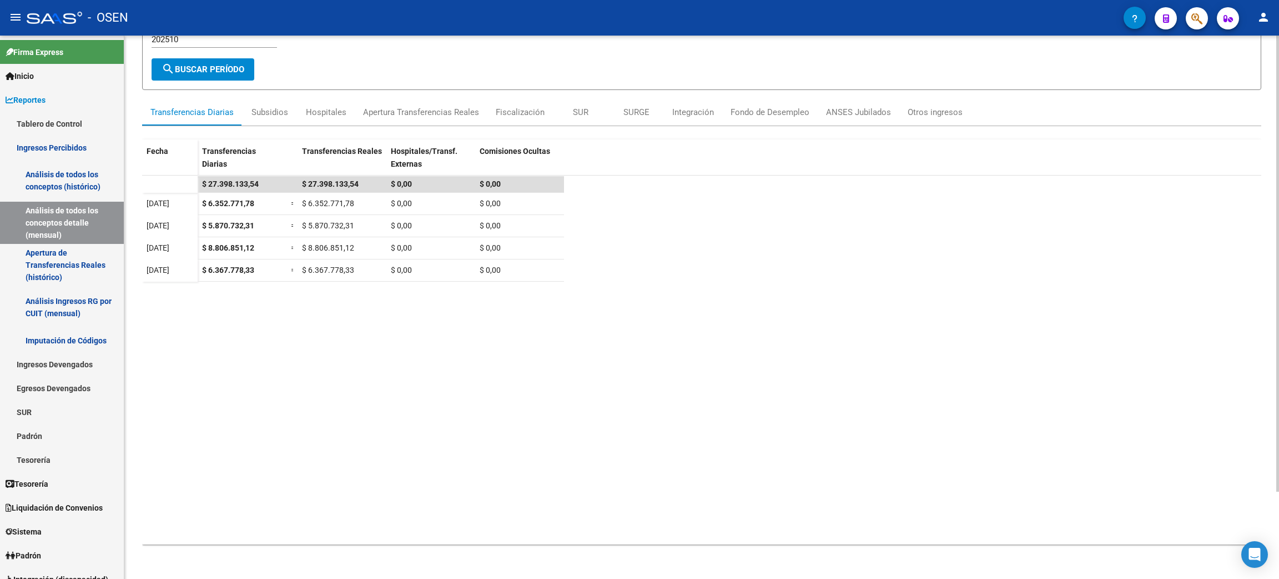
drag, startPoint x: 200, startPoint y: 267, endPoint x: 302, endPoint y: 293, distance: 105.0
click at [255, 267] on datatable-body-cell "$ 6.367.778,33" at bounding box center [242, 270] width 89 height 22
